Goal: Transaction & Acquisition: Purchase product/service

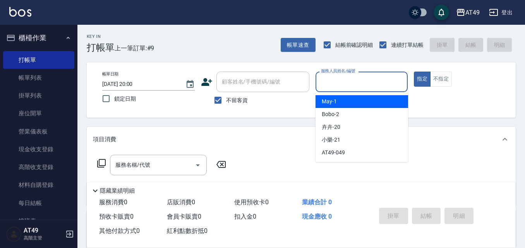
click at [346, 85] on input "服務人員姓名/編號" at bounding box center [362, 82] width 86 height 14
click at [360, 100] on div "May -1" at bounding box center [362, 101] width 93 height 13
type input "May-1"
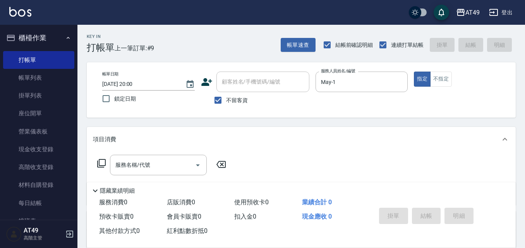
click at [102, 165] on icon at bounding box center [101, 163] width 9 height 9
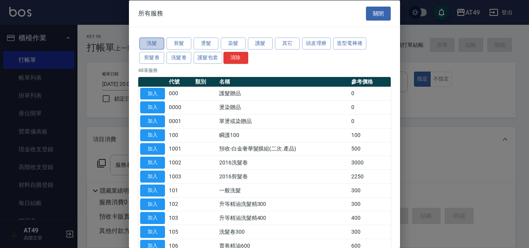
click at [156, 44] on button "洗髮" at bounding box center [151, 44] width 25 height 12
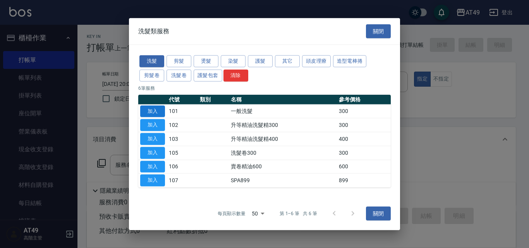
click at [150, 111] on button "加入" at bounding box center [152, 111] width 25 height 12
type input "一般洗髮(101)"
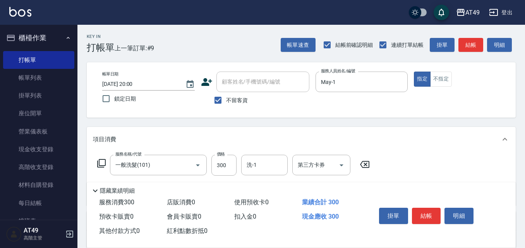
click at [102, 164] on icon at bounding box center [101, 163] width 9 height 9
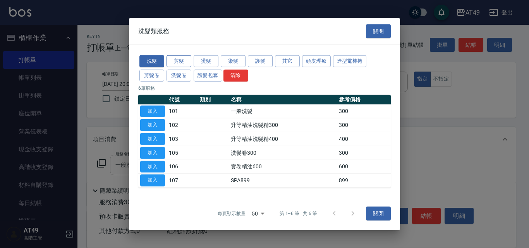
click at [185, 57] on button "剪髮" at bounding box center [179, 61] width 25 height 12
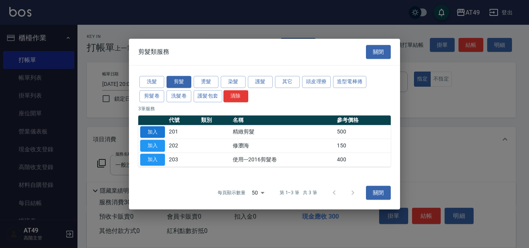
click at [151, 133] on button "加入" at bounding box center [152, 132] width 25 height 12
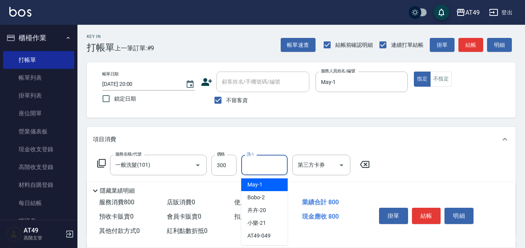
click at [264, 166] on input "洗-1" at bounding box center [264, 165] width 39 height 14
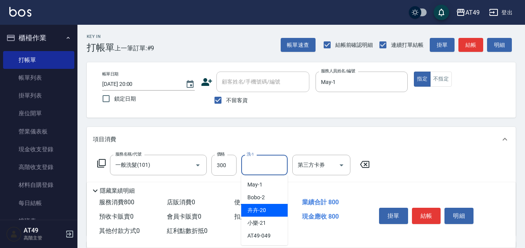
click at [275, 210] on div "卉卉 -20" at bounding box center [264, 210] width 46 height 13
type input "卉卉-20"
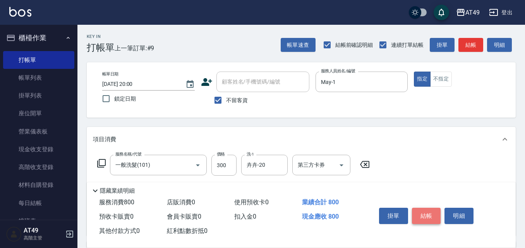
click at [433, 208] on button "結帳" at bounding box center [426, 216] width 29 height 16
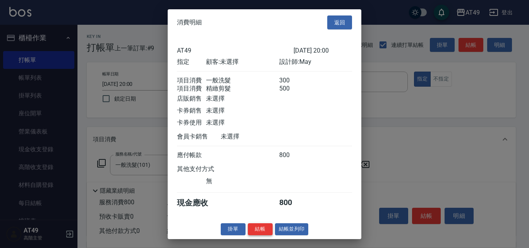
click at [268, 234] on button "結帳" at bounding box center [260, 229] width 25 height 12
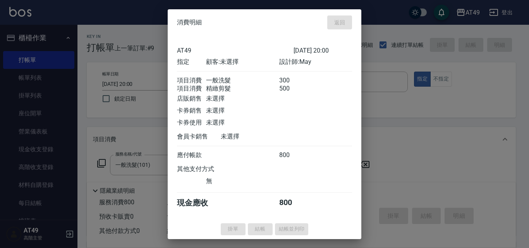
type input "[DATE] 20:37"
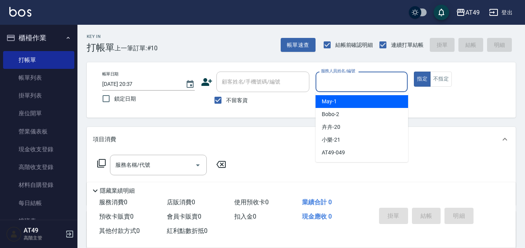
click at [345, 82] on input "服務人員姓名/編號" at bounding box center [362, 82] width 86 height 14
click at [342, 101] on div "May -1" at bounding box center [362, 101] width 93 height 13
type input "May-1"
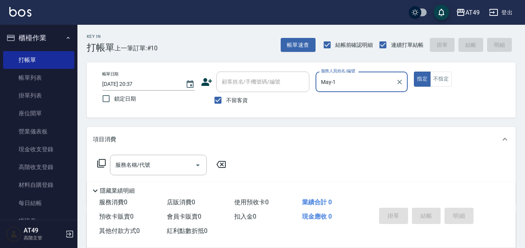
click at [103, 161] on icon at bounding box center [101, 163] width 9 height 9
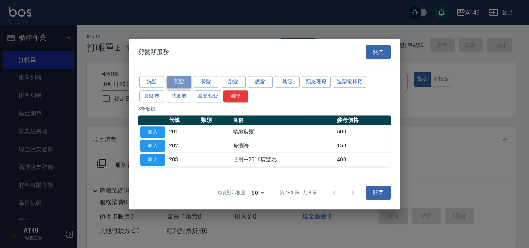
click at [181, 84] on button "剪髮" at bounding box center [179, 82] width 25 height 12
click at [160, 134] on button "加入" at bounding box center [152, 132] width 25 height 12
type input "精緻剪髮(201)"
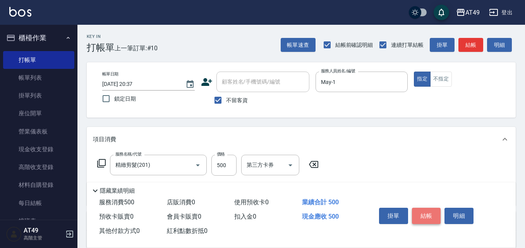
click at [430, 213] on button "結帳" at bounding box center [426, 216] width 29 height 16
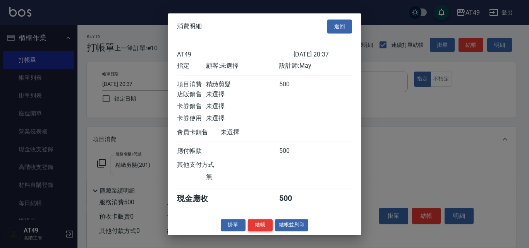
click at [258, 231] on button "結帳" at bounding box center [260, 225] width 25 height 12
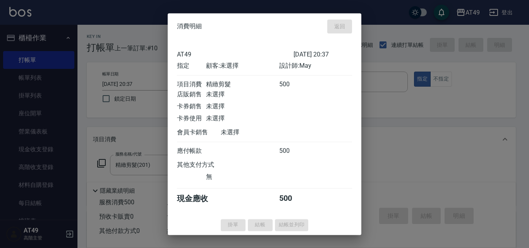
type input "[DATE] 20:38"
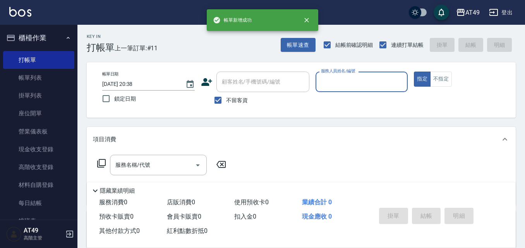
click at [335, 86] on input "服務人員姓名/編號" at bounding box center [362, 82] width 86 height 14
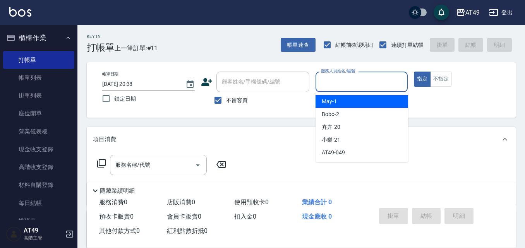
click at [340, 100] on div "May -1" at bounding box center [362, 101] width 93 height 13
type input "May-1"
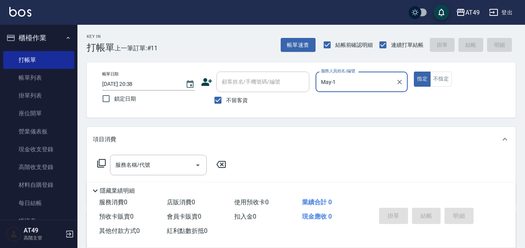
click at [100, 163] on icon at bounding box center [101, 163] width 9 height 9
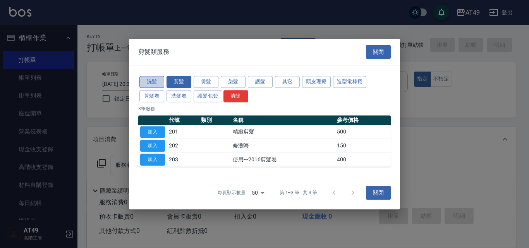
click at [146, 82] on button "洗髮" at bounding box center [151, 82] width 25 height 12
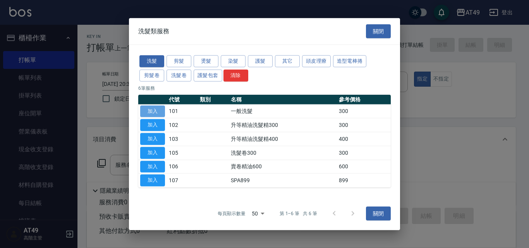
click at [160, 110] on button "加入" at bounding box center [152, 111] width 25 height 12
type input "一般洗髮(101)"
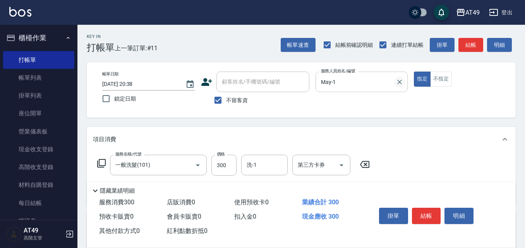
click at [402, 82] on icon "Clear" at bounding box center [400, 82] width 8 height 8
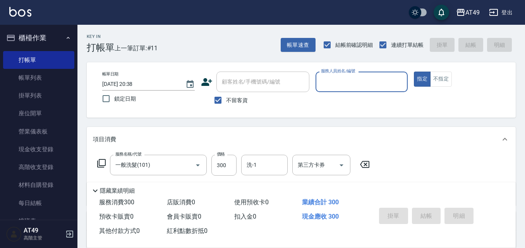
click at [370, 167] on icon at bounding box center [364, 164] width 19 height 9
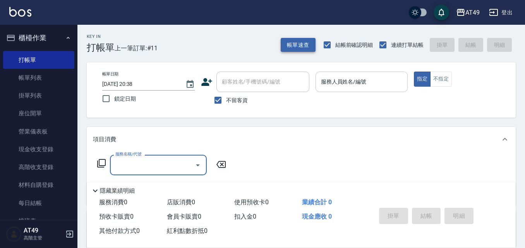
click at [308, 49] on button "帳單速查" at bounding box center [298, 45] width 35 height 14
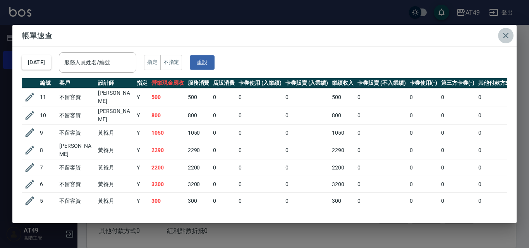
click at [508, 32] on icon "button" at bounding box center [505, 35] width 9 height 9
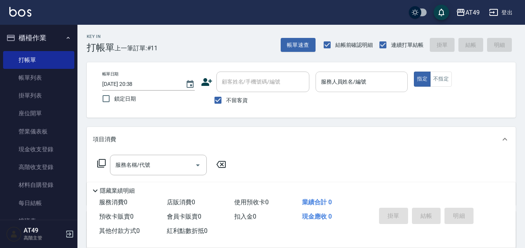
click at [375, 78] on input "服務人員姓名/編號" at bounding box center [362, 82] width 86 height 14
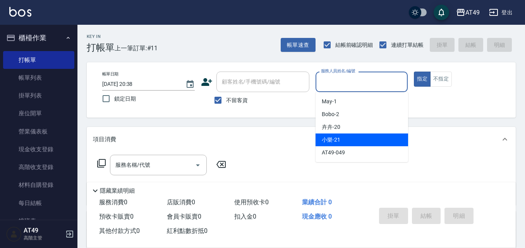
click at [354, 136] on div "小樂 -21" at bounding box center [362, 140] width 93 height 13
type input "小樂-21"
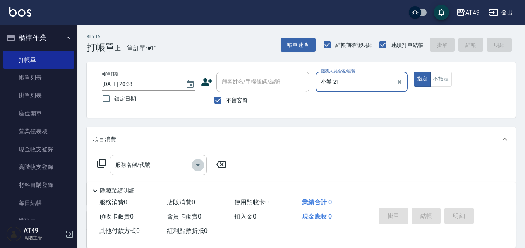
click at [199, 163] on icon "Open" at bounding box center [197, 165] width 9 height 9
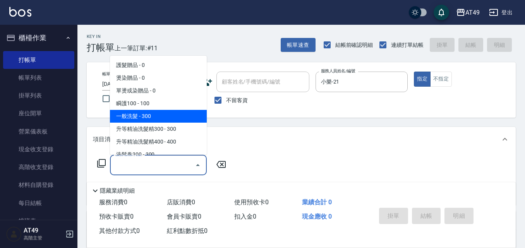
click at [156, 112] on span "一般洗髮 - 300" at bounding box center [158, 116] width 97 height 13
type input "一般洗髮(101)"
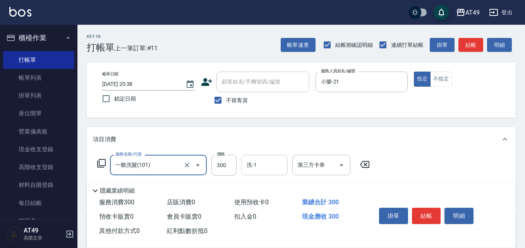
click at [270, 162] on input "洗-1" at bounding box center [264, 165] width 39 height 14
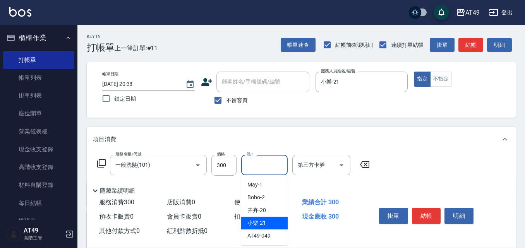
click at [261, 221] on span "小樂 -21" at bounding box center [256, 223] width 19 height 8
type input "小樂-21"
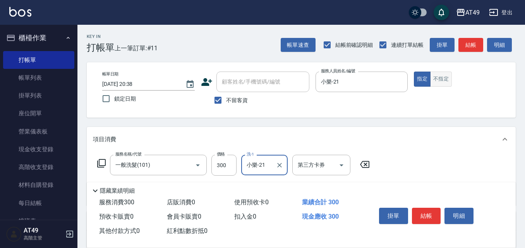
click at [445, 84] on button "不指定" at bounding box center [441, 79] width 22 height 15
click at [423, 215] on button "結帳" at bounding box center [426, 216] width 29 height 16
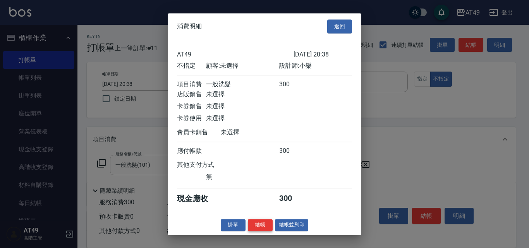
click at [260, 231] on button "結帳" at bounding box center [260, 225] width 25 height 12
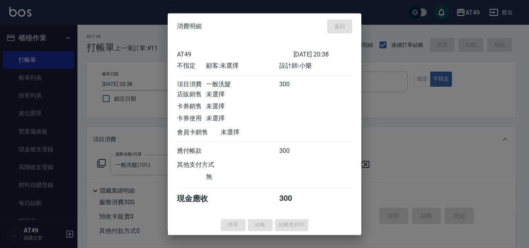
type input "[DATE] 21:11"
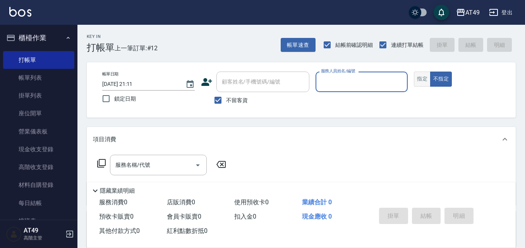
click at [426, 83] on button "指定" at bounding box center [422, 79] width 17 height 15
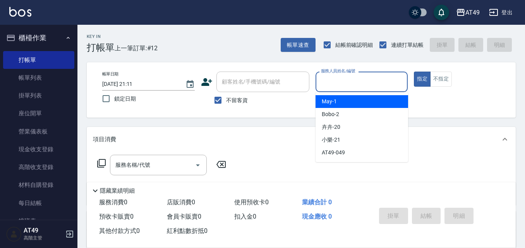
click at [360, 88] on input "服務人員姓名/編號" at bounding box center [362, 82] width 86 height 14
click at [361, 99] on div "May -1" at bounding box center [362, 101] width 93 height 13
type input "May-1"
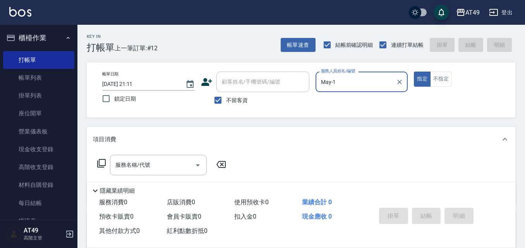
click at [101, 162] on icon at bounding box center [101, 163] width 9 height 9
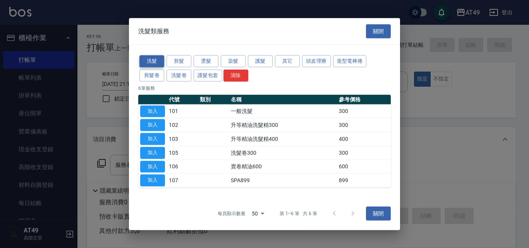
click at [145, 63] on button "洗髮" at bounding box center [151, 61] width 25 height 12
click at [162, 114] on button "加入" at bounding box center [152, 111] width 25 height 12
type input "一般洗髮(101)"
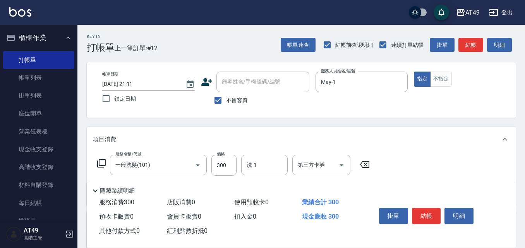
click at [100, 161] on icon at bounding box center [101, 163] width 9 height 9
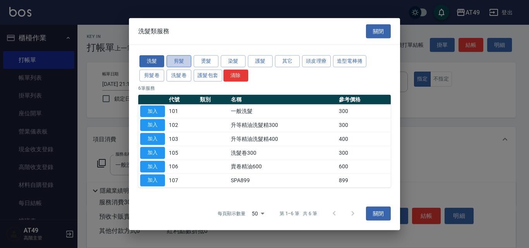
click at [182, 61] on button "剪髮" at bounding box center [179, 61] width 25 height 12
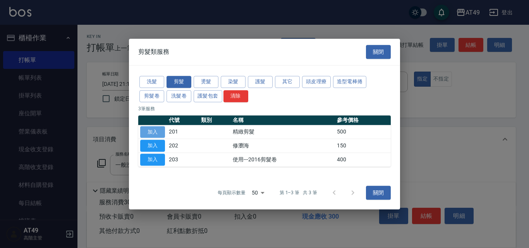
click at [160, 133] on button "加入" at bounding box center [152, 132] width 25 height 12
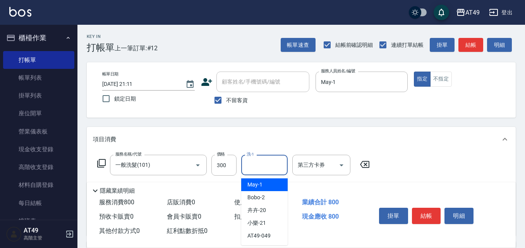
click at [266, 166] on input "洗-1" at bounding box center [264, 165] width 39 height 14
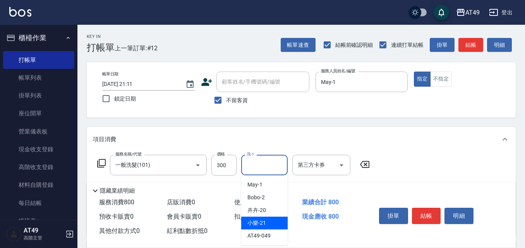
click at [270, 223] on div "小樂 -21" at bounding box center [264, 223] width 46 height 13
type input "小樂-21"
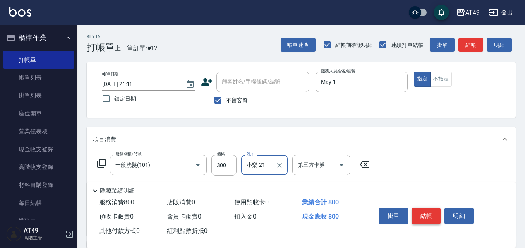
click at [433, 216] on button "結帳" at bounding box center [426, 216] width 29 height 16
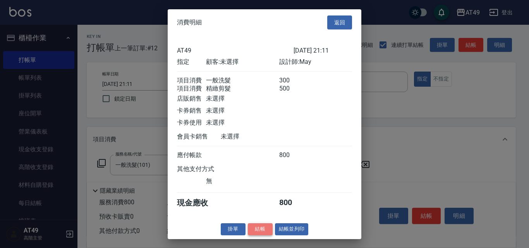
click at [269, 232] on button "結帳" at bounding box center [260, 229] width 25 height 12
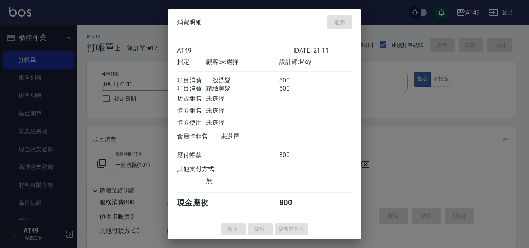
type input "[DATE] 21:13"
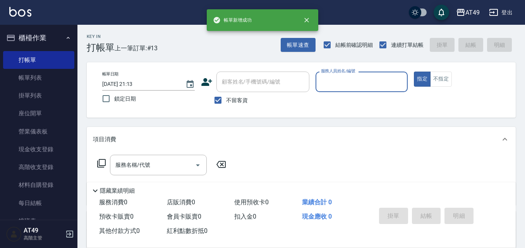
click at [326, 83] on input "服務人員姓名/編號" at bounding box center [362, 82] width 86 height 14
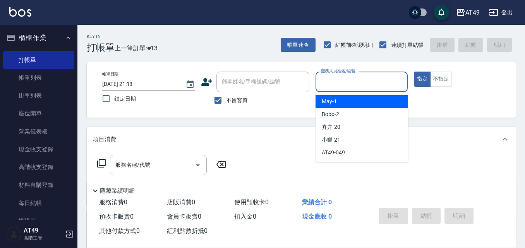
click at [339, 100] on div "May -1" at bounding box center [362, 101] width 93 height 13
type input "May-1"
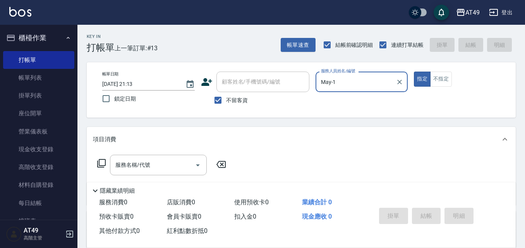
click at [102, 164] on icon at bounding box center [101, 163] width 9 height 9
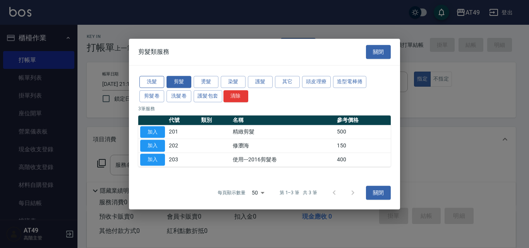
click at [160, 83] on button "洗髮" at bounding box center [151, 82] width 25 height 12
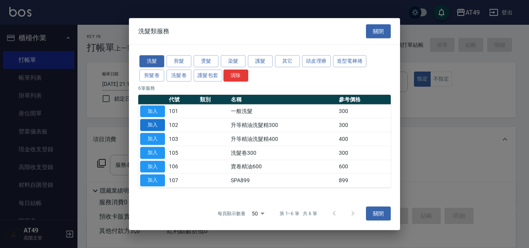
click at [152, 130] on button "加入" at bounding box center [152, 125] width 25 height 12
type input "升等精油洗髮精300(102)"
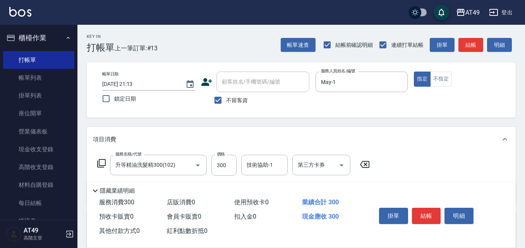
click at [369, 162] on icon at bounding box center [364, 164] width 9 height 7
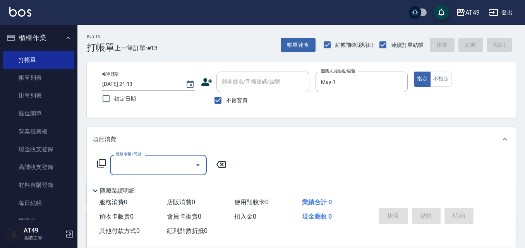
click at [101, 165] on icon at bounding box center [101, 163] width 9 height 9
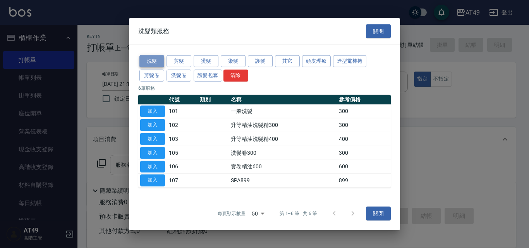
click at [157, 63] on button "洗髮" at bounding box center [151, 61] width 25 height 12
click at [159, 112] on button "加入" at bounding box center [152, 111] width 25 height 12
type input "一般洗髮(101)"
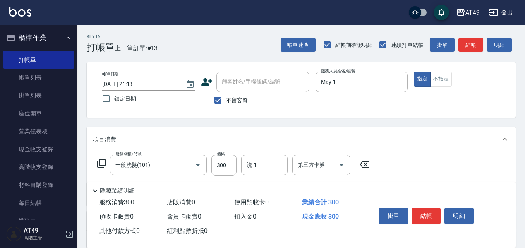
click at [101, 164] on icon at bounding box center [101, 163] width 9 height 9
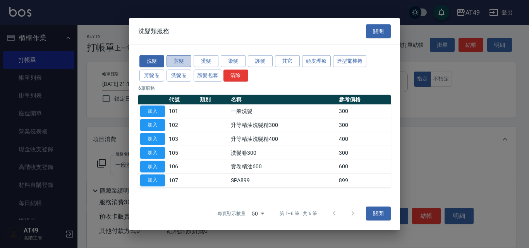
click at [182, 61] on button "剪髮" at bounding box center [179, 61] width 25 height 12
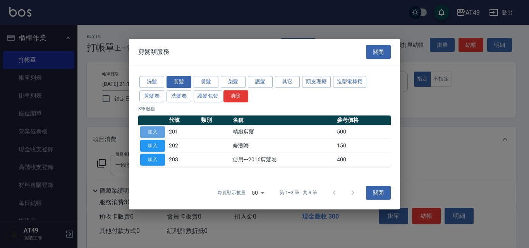
click at [156, 131] on button "加入" at bounding box center [152, 132] width 25 height 12
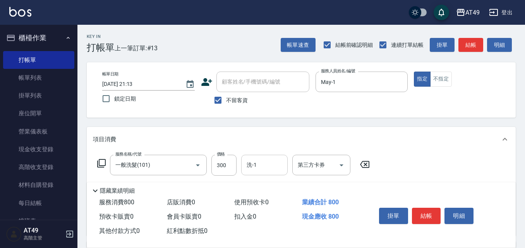
click at [267, 166] on input "洗-1" at bounding box center [264, 165] width 39 height 14
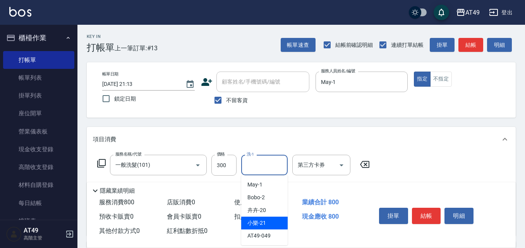
click at [269, 220] on div "小樂 -21" at bounding box center [264, 223] width 46 height 13
type input "小樂-21"
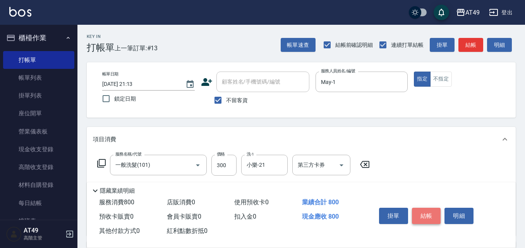
click at [415, 210] on button "結帳" at bounding box center [426, 216] width 29 height 16
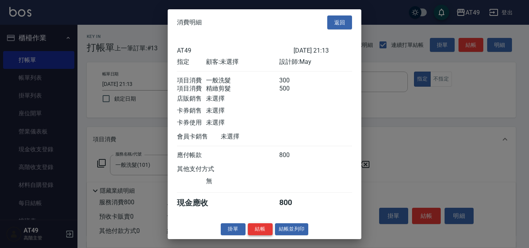
click at [266, 235] on button "結帳" at bounding box center [260, 229] width 25 height 12
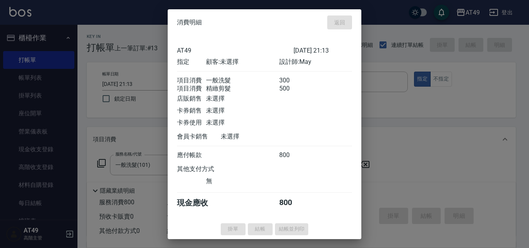
type input "[DATE] 21:14"
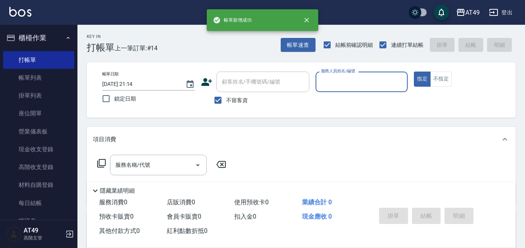
click at [332, 83] on input "服務人員姓名/編號" at bounding box center [362, 82] width 86 height 14
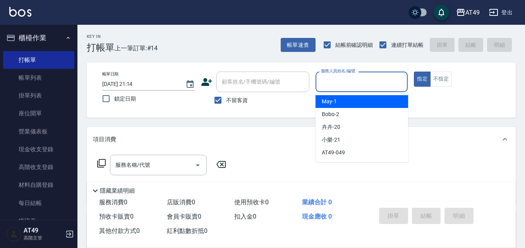
click at [346, 103] on div "May -1" at bounding box center [362, 101] width 93 height 13
type input "May-1"
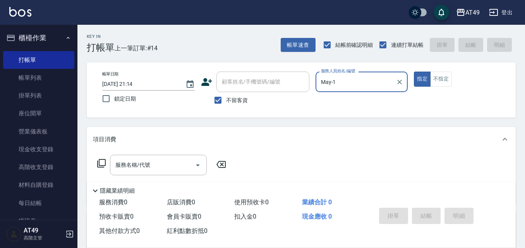
click at [102, 161] on icon at bounding box center [101, 163] width 9 height 9
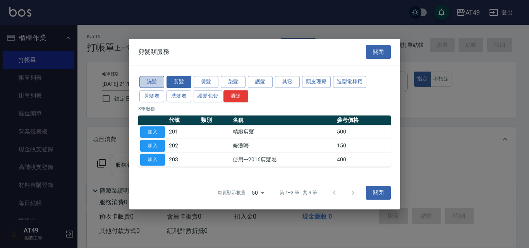
click at [153, 81] on button "洗髮" at bounding box center [151, 82] width 25 height 12
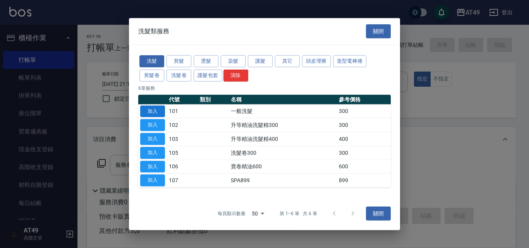
click at [154, 112] on button "加入" at bounding box center [152, 111] width 25 height 12
type input "一般洗髮(101)"
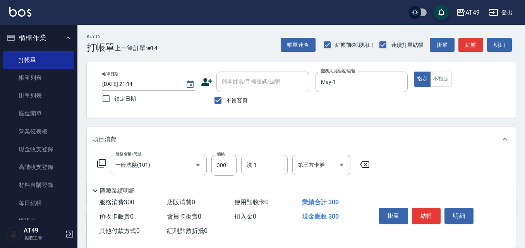
click at [102, 164] on icon at bounding box center [101, 163] width 9 height 9
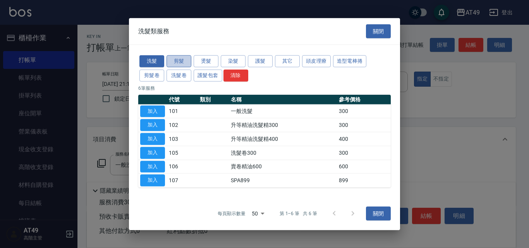
click at [182, 61] on button "剪髮" at bounding box center [179, 61] width 25 height 12
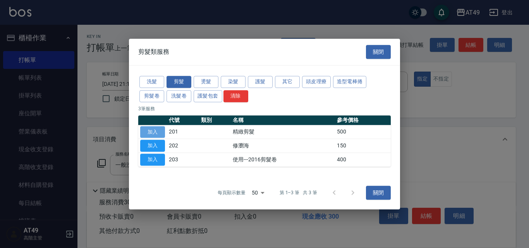
click at [155, 130] on button "加入" at bounding box center [152, 132] width 25 height 12
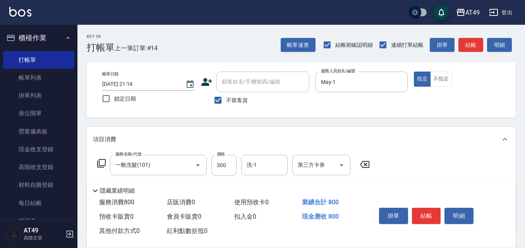
click at [101, 160] on icon at bounding box center [101, 163] width 9 height 9
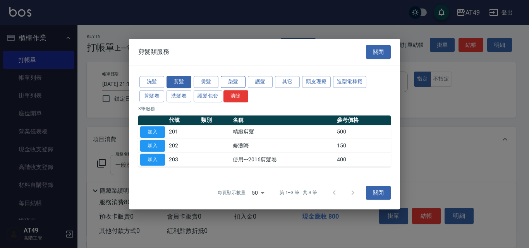
click at [241, 80] on button "染髮" at bounding box center [233, 82] width 25 height 12
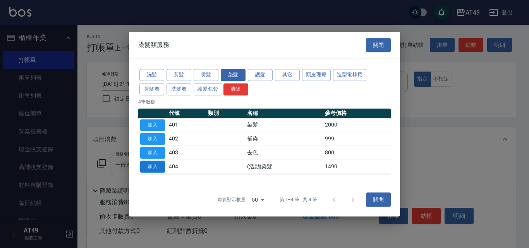
click at [149, 164] on button "加入" at bounding box center [152, 167] width 25 height 12
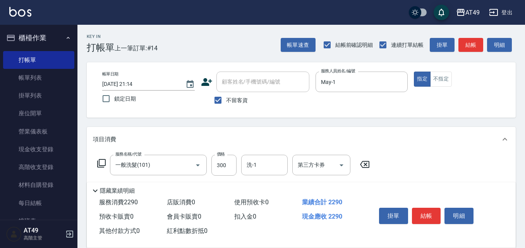
click at [104, 164] on icon at bounding box center [101, 163] width 9 height 9
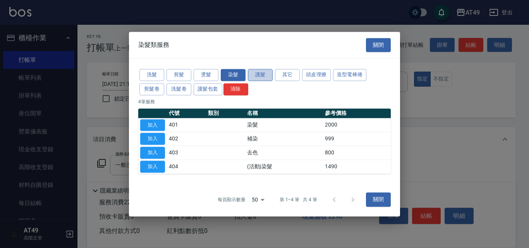
click at [263, 76] on button "護髮" at bounding box center [260, 75] width 25 height 12
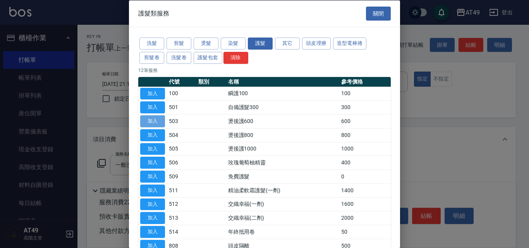
click at [160, 120] on button "加入" at bounding box center [152, 121] width 25 height 12
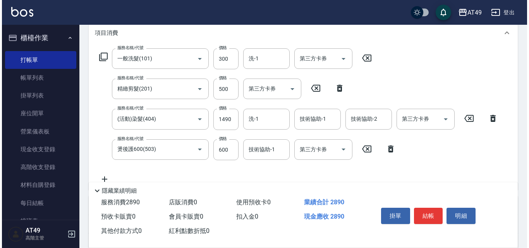
scroll to position [116, 0]
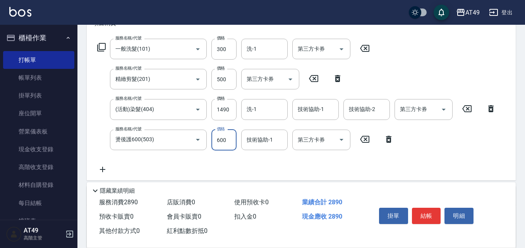
click at [223, 141] on input "600" at bounding box center [223, 140] width 25 height 21
type input "500"
click at [221, 110] on input "1490" at bounding box center [223, 109] width 25 height 21
click at [221, 112] on input "1750" at bounding box center [223, 109] width 25 height 21
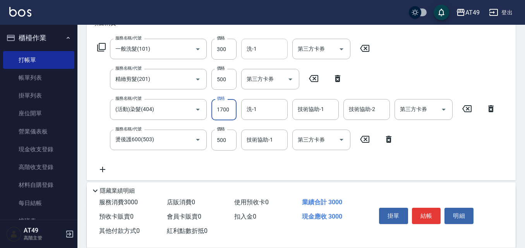
type input "1700"
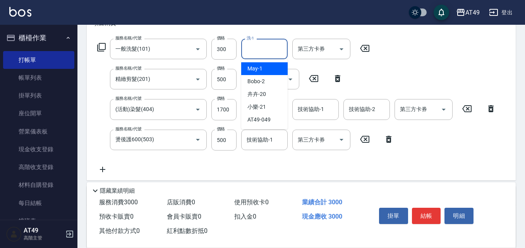
click at [262, 48] on input "洗-1" at bounding box center [264, 49] width 39 height 14
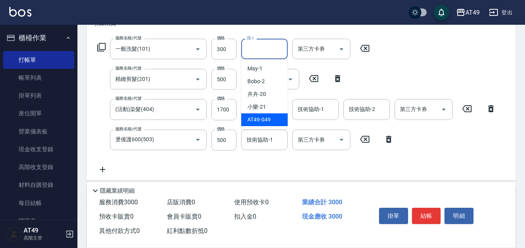
click at [402, 158] on div "服務名稱/代號 一般洗髮(101) 服務名稱/代號 價格 300 價格 洗-1 洗-1 第三方卡券 第三方卡券 服務名稱/代號 精緻剪髮(201) 服務名稱/…" at bounding box center [297, 107] width 408 height 136
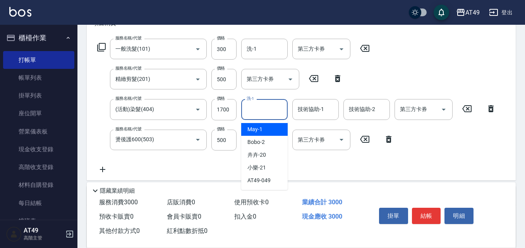
click at [266, 111] on input "洗-1" at bounding box center [264, 110] width 39 height 14
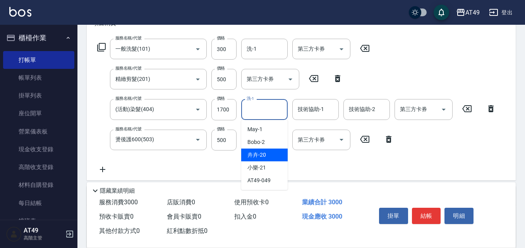
click at [271, 151] on div "卉卉 -20" at bounding box center [264, 155] width 46 height 13
type input "卉卉-20"
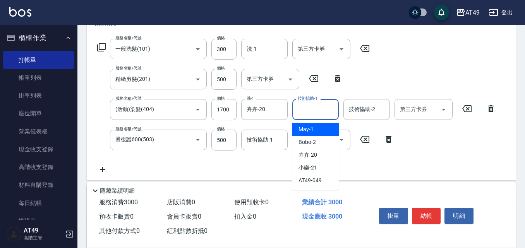
click at [317, 109] on div "技術協助-1 技術協助-1" at bounding box center [315, 109] width 46 height 21
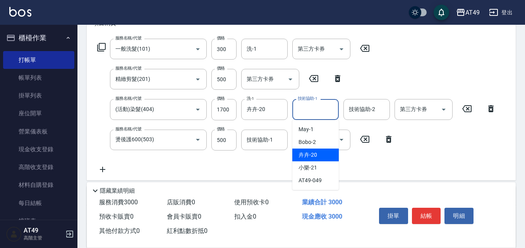
click at [322, 154] on div "卉卉 -20" at bounding box center [315, 155] width 46 height 13
type input "卉卉-20"
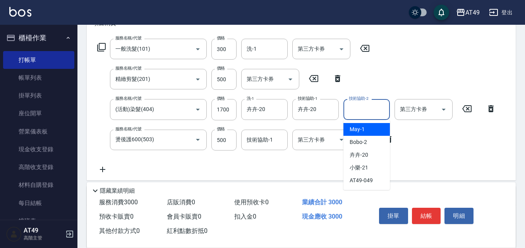
click at [354, 113] on div "技術協助-2 技術協助-2" at bounding box center [366, 109] width 46 height 21
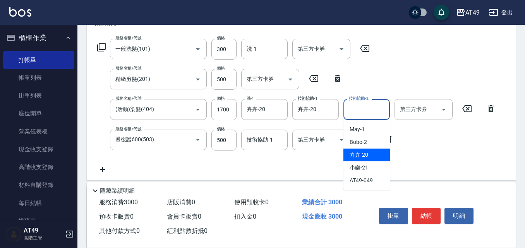
click at [371, 152] on div "卉卉 -20" at bounding box center [366, 155] width 46 height 13
type input "卉卉-20"
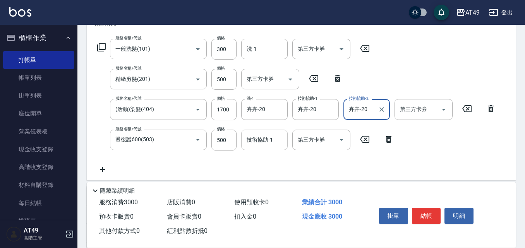
click at [251, 145] on input "技術協助-1" at bounding box center [264, 140] width 39 height 14
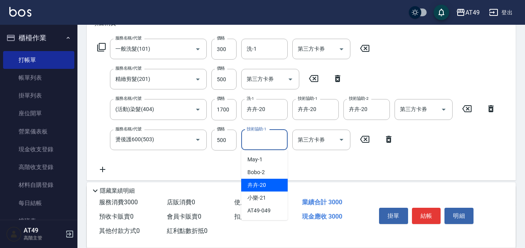
click at [274, 183] on div "卉卉 -20" at bounding box center [264, 185] width 46 height 13
type input "卉卉-20"
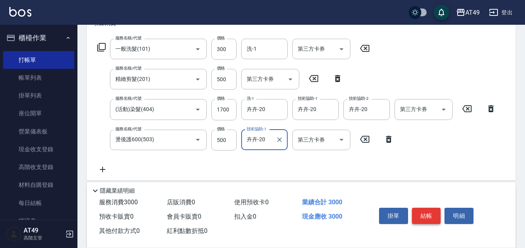
click at [432, 214] on button "結帳" at bounding box center [426, 216] width 29 height 16
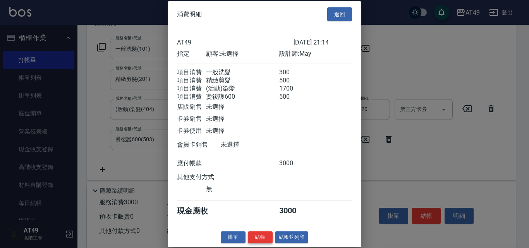
scroll to position [13, 0]
click at [258, 239] on button "結帳" at bounding box center [260, 238] width 25 height 12
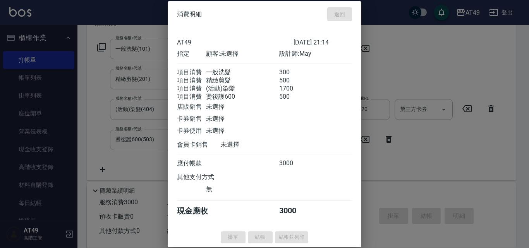
type input "[DATE] 21:15"
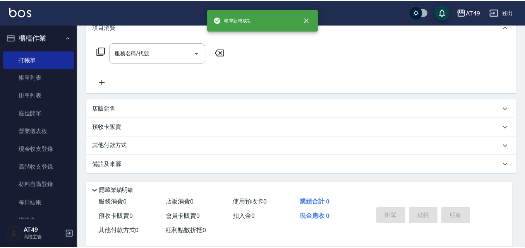
scroll to position [0, 0]
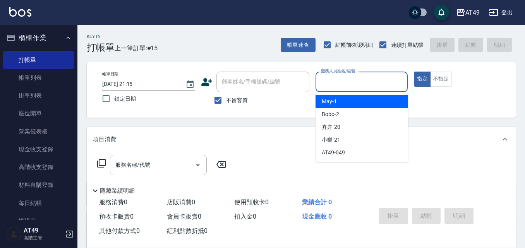
click at [324, 81] on input "服務人員姓名/編號" at bounding box center [362, 82] width 86 height 14
click at [338, 102] on div "May -1" at bounding box center [362, 101] width 93 height 13
type input "May-1"
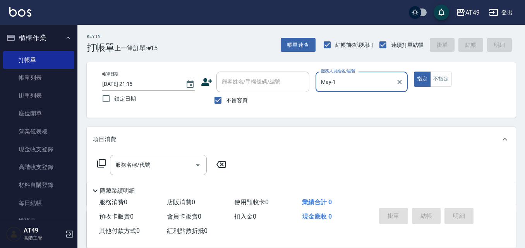
click at [103, 161] on icon at bounding box center [101, 163] width 9 height 9
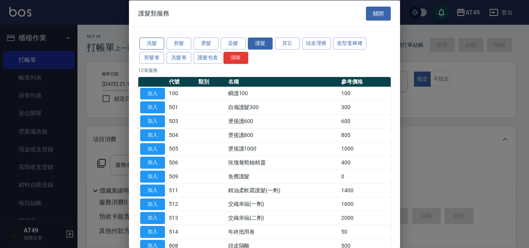
click at [157, 45] on button "洗髮" at bounding box center [151, 44] width 25 height 12
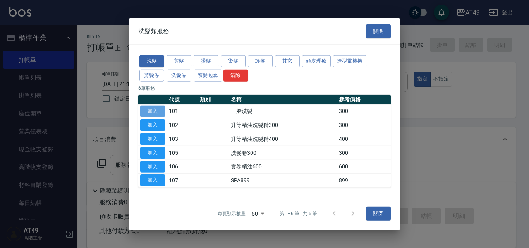
click at [155, 112] on button "加入" at bounding box center [152, 111] width 25 height 12
type input "一般洗髮(101)"
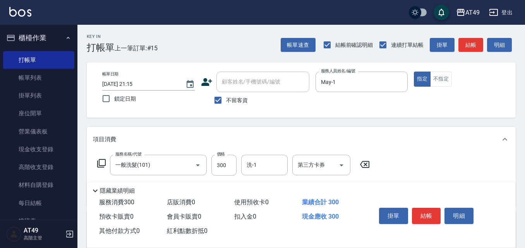
click at [103, 164] on icon at bounding box center [101, 163] width 9 height 9
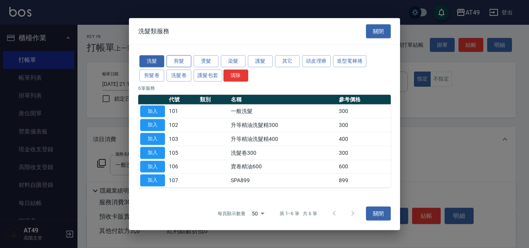
click at [179, 61] on button "剪髮" at bounding box center [179, 61] width 25 height 12
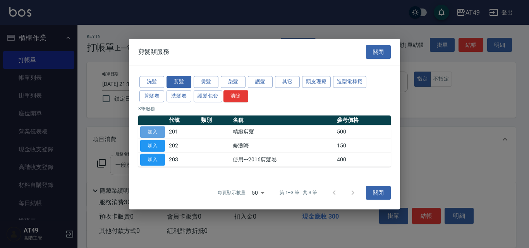
click at [155, 132] on button "加入" at bounding box center [152, 132] width 25 height 12
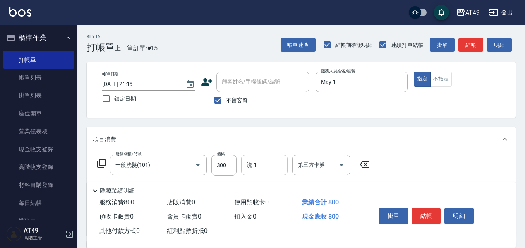
click at [252, 167] on input "洗-1" at bounding box center [264, 165] width 39 height 14
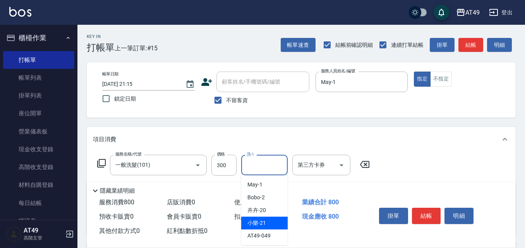
click at [268, 222] on div "小樂 -21" at bounding box center [264, 223] width 46 height 13
type input "小樂-21"
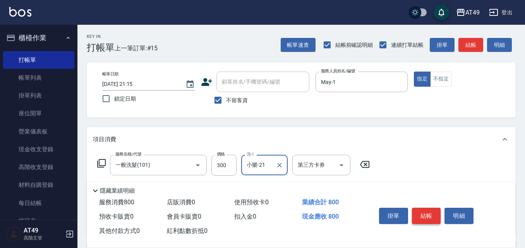
click at [422, 215] on button "結帳" at bounding box center [426, 216] width 29 height 16
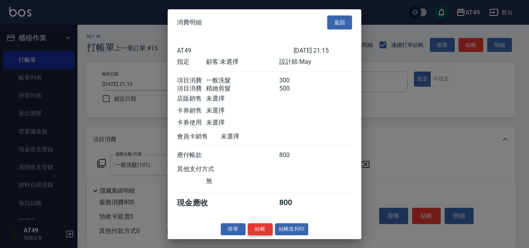
click at [269, 233] on button "結帳" at bounding box center [260, 229] width 25 height 12
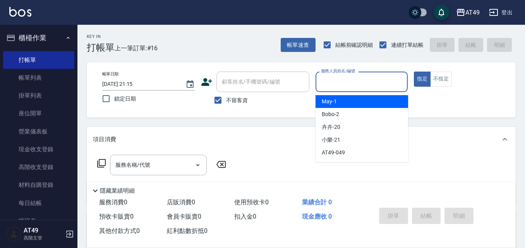
click at [345, 79] on input "服務人員姓名/編號" at bounding box center [362, 82] width 86 height 14
click at [344, 103] on div "May -1" at bounding box center [362, 101] width 93 height 13
type input "May-1"
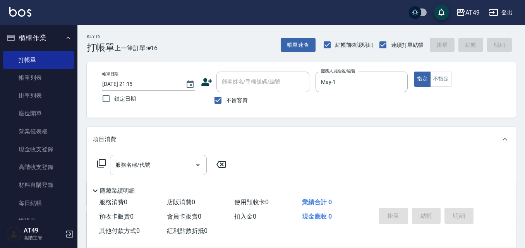
click at [101, 166] on icon at bounding box center [101, 163] width 9 height 9
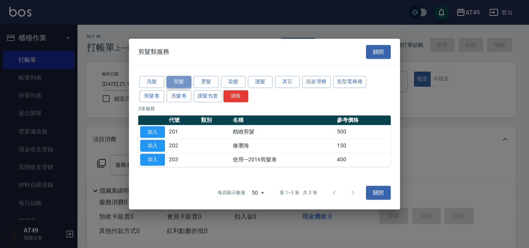
click at [184, 82] on button "剪髮" at bounding box center [179, 82] width 25 height 12
click at [156, 129] on button "加入" at bounding box center [152, 132] width 25 height 12
type input "精緻剪髮(201)"
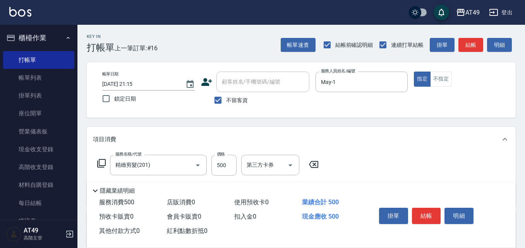
click at [100, 161] on icon at bounding box center [101, 163] width 9 height 9
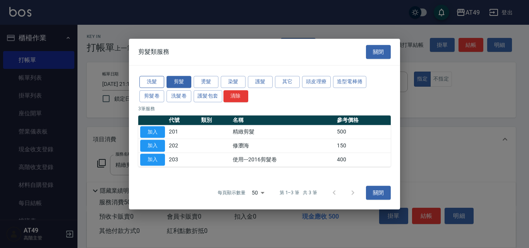
click at [149, 82] on button "洗髮" at bounding box center [151, 82] width 25 height 12
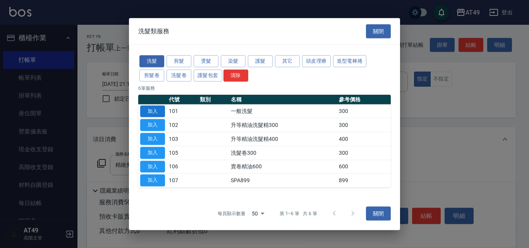
click at [147, 113] on button "加入" at bounding box center [152, 111] width 25 height 12
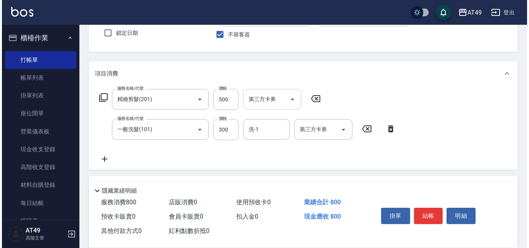
scroll to position [77, 0]
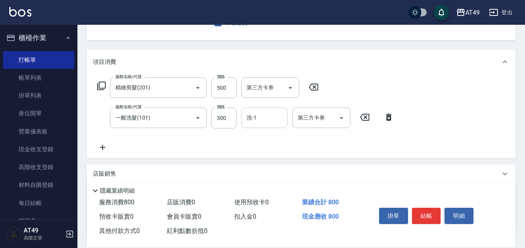
click at [262, 118] on input "洗-1" at bounding box center [264, 118] width 39 height 14
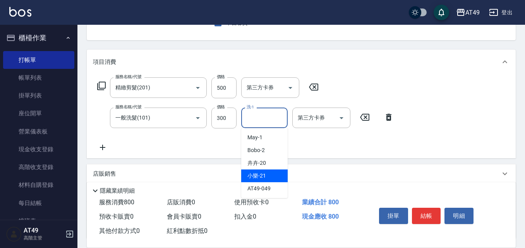
click at [259, 171] on div "小樂 -21" at bounding box center [264, 176] width 46 height 13
type input "小樂-21"
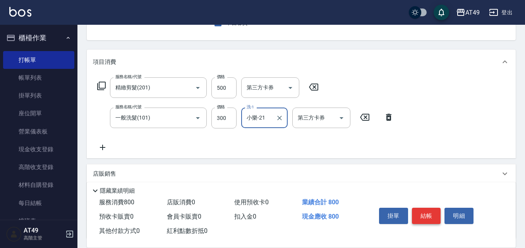
click at [430, 211] on button "結帳" at bounding box center [426, 216] width 29 height 16
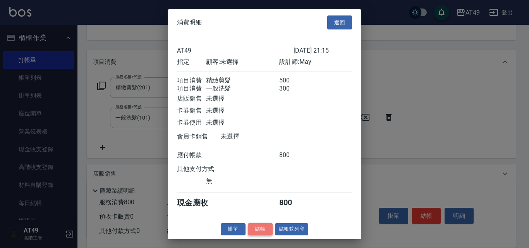
click at [259, 235] on button "結帳" at bounding box center [260, 229] width 25 height 12
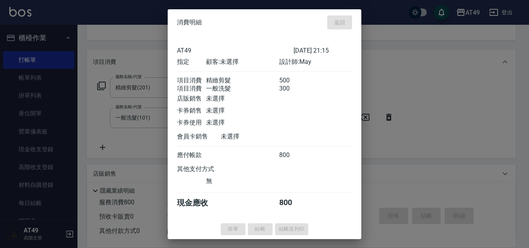
type input "[DATE] 21:19"
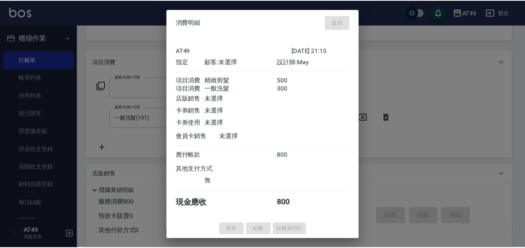
scroll to position [75, 0]
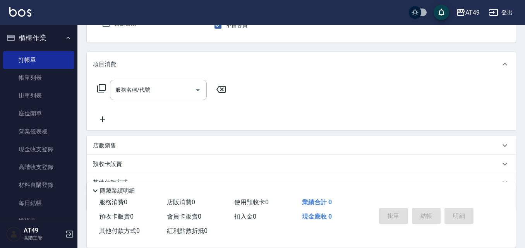
click at [100, 87] on icon at bounding box center [101, 88] width 9 height 9
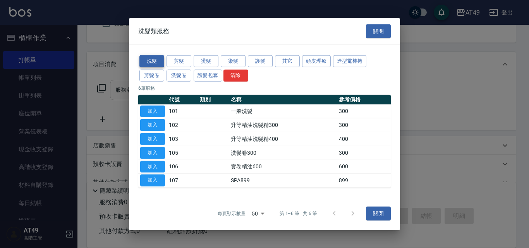
click at [153, 62] on button "洗髮" at bounding box center [151, 61] width 25 height 12
click at [154, 108] on button "加入" at bounding box center [152, 111] width 25 height 12
type input "一般洗髮(101)"
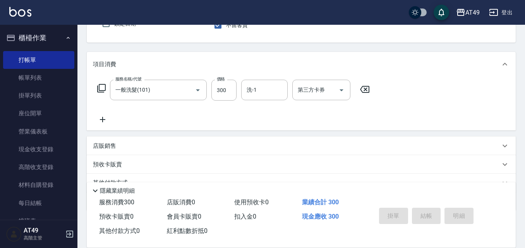
click at [105, 88] on icon at bounding box center [101, 88] width 9 height 9
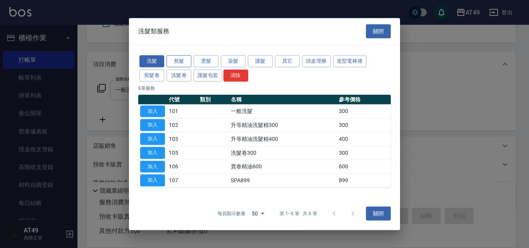
click at [174, 60] on button "剪髮" at bounding box center [179, 61] width 25 height 12
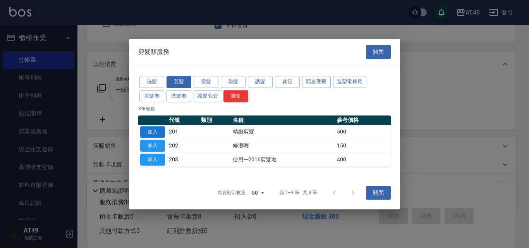
click at [159, 134] on button "加入" at bounding box center [152, 132] width 25 height 12
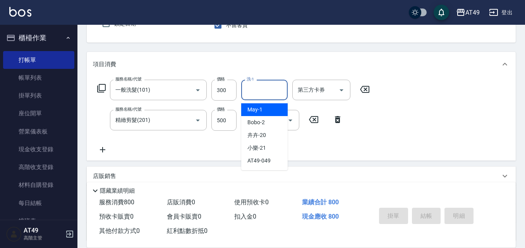
click at [262, 95] on input "洗-1" at bounding box center [264, 90] width 39 height 14
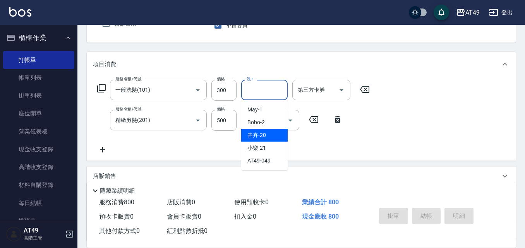
click at [268, 135] on div "卉卉 -20" at bounding box center [264, 135] width 46 height 13
type input "卉卉-20"
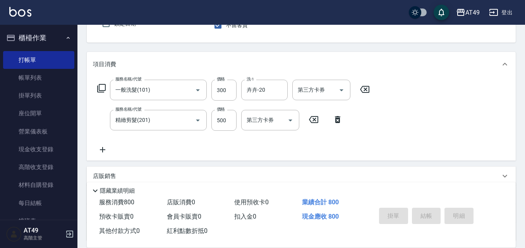
scroll to position [142, 0]
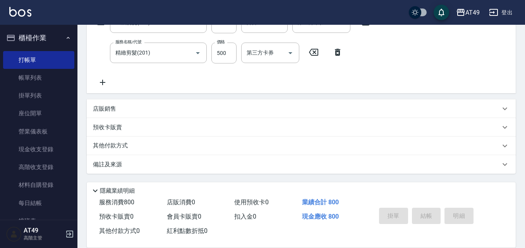
click at [109, 107] on p "店販銷售" at bounding box center [104, 109] width 23 height 8
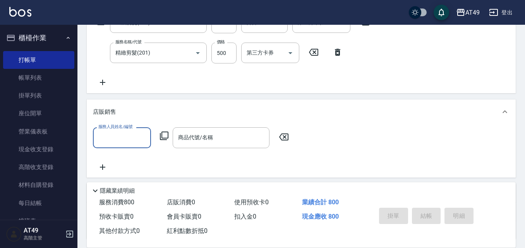
scroll to position [0, 0]
click at [119, 137] on input "服務人員姓名/編號" at bounding box center [121, 138] width 51 height 14
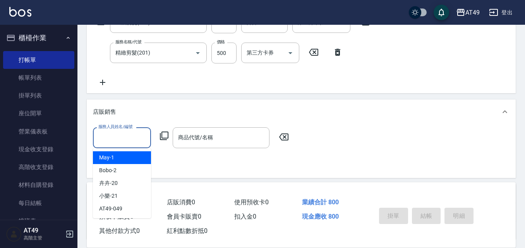
click at [138, 160] on div "May -1" at bounding box center [122, 157] width 58 height 13
type input "May-1"
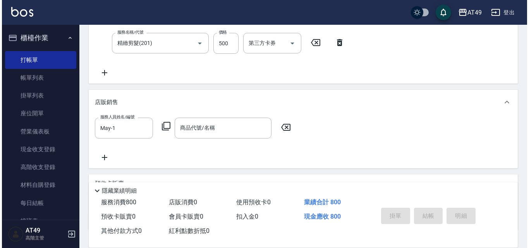
scroll to position [155, 0]
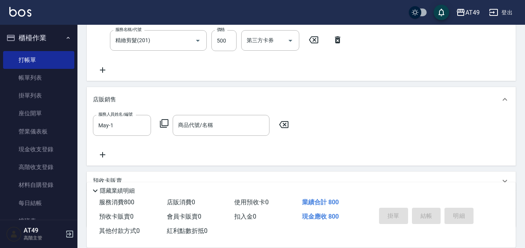
click at [165, 124] on icon at bounding box center [164, 123] width 9 height 9
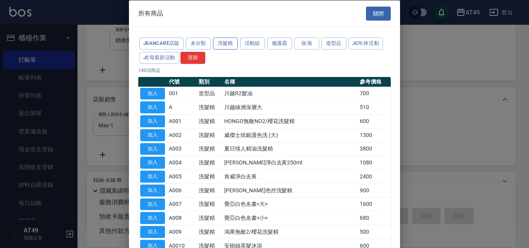
click at [230, 46] on button "洗髮精" at bounding box center [225, 44] width 25 height 12
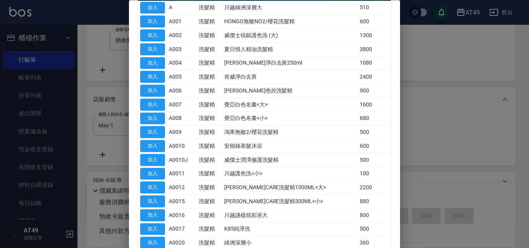
scroll to position [17, 0]
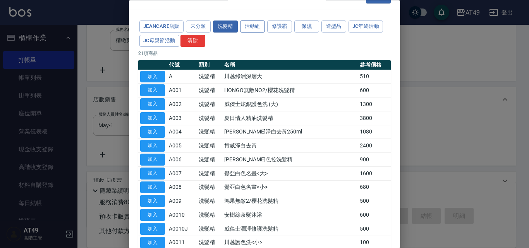
click at [256, 24] on button "活動組" at bounding box center [252, 27] width 25 height 12
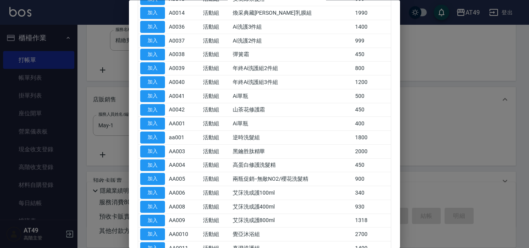
scroll to position [133, 0]
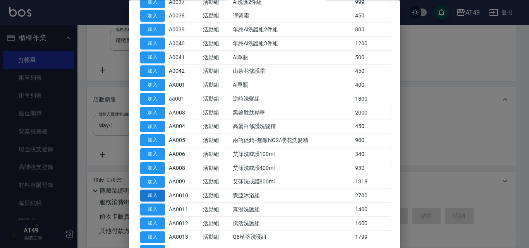
click at [146, 196] on button "加入" at bounding box center [152, 196] width 25 height 12
type input "覺亞沐浴組"
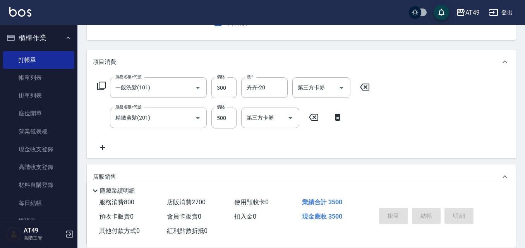
scroll to position [0, 0]
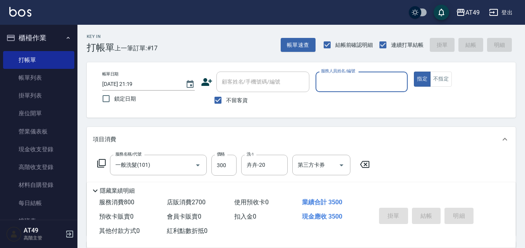
click at [329, 80] on input "服務人員姓名/編號" at bounding box center [362, 82] width 86 height 14
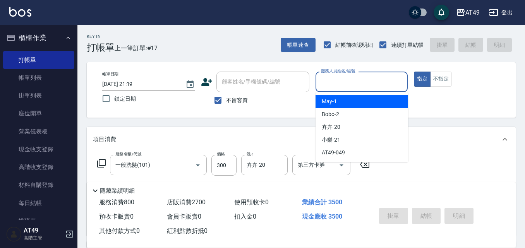
click at [346, 103] on div "May -1" at bounding box center [362, 101] width 93 height 13
type input "May-1"
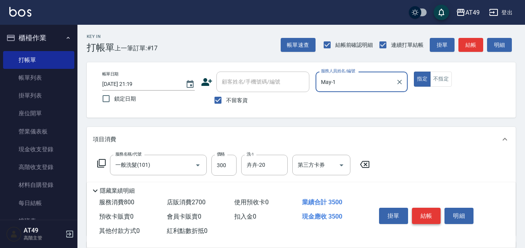
click at [430, 213] on button "結帳" at bounding box center [426, 216] width 29 height 16
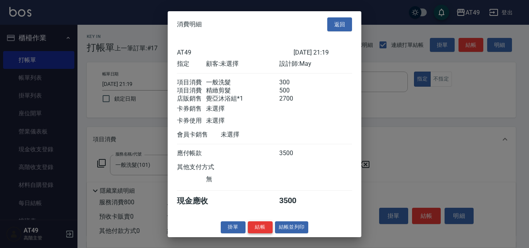
click at [269, 231] on button "結帳" at bounding box center [260, 227] width 25 height 12
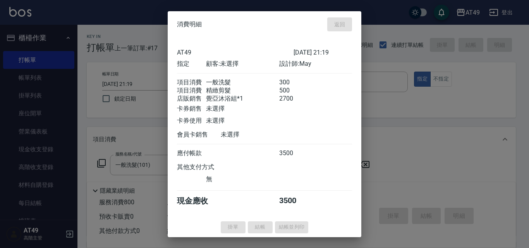
type input "[DATE] 21:25"
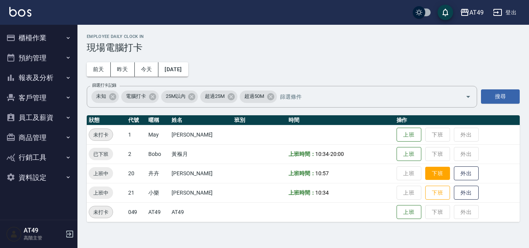
click at [436, 176] on button "下班" at bounding box center [437, 174] width 25 height 14
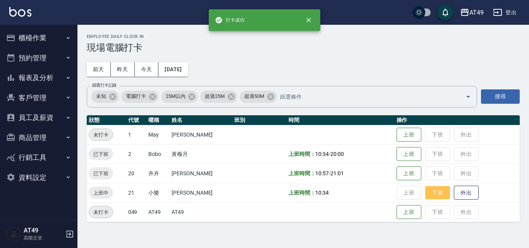
click at [438, 191] on button "下班" at bounding box center [437, 193] width 25 height 14
